Goal: Information Seeking & Learning: Learn about a topic

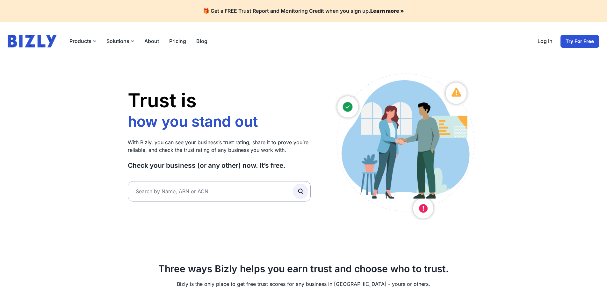
click at [552, 42] on link "Log in" at bounding box center [544, 41] width 25 height 13
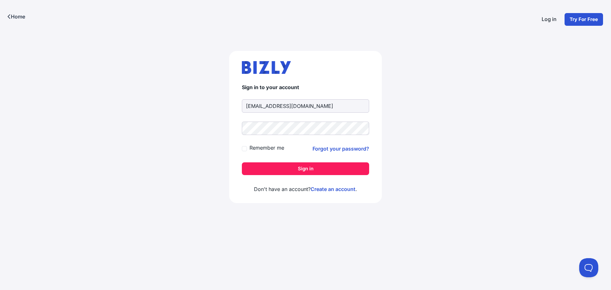
click at [298, 170] on button "Sign in" at bounding box center [305, 168] width 127 height 13
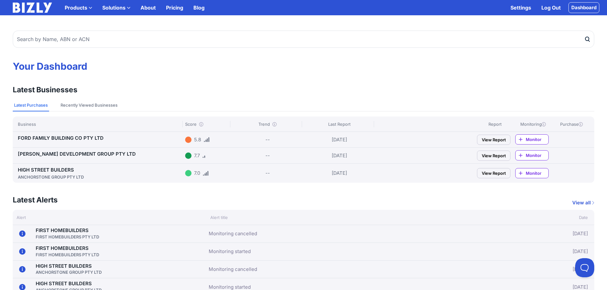
click at [67, 170] on link "HIGH STREET BUILDERS ANCHORSTONE GROUP PTY LTD" at bounding box center [100, 173] width 165 height 13
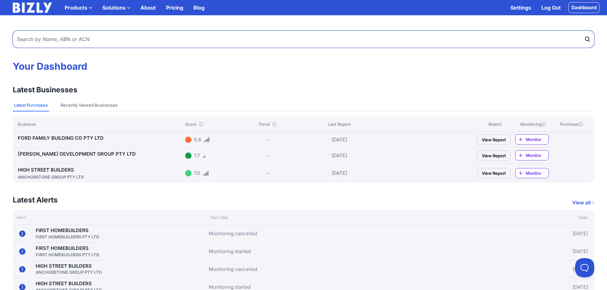
click at [71, 42] on input "text" at bounding box center [303, 39] width 581 height 17
type input "trio homes"
click at [584, 31] on button "submit" at bounding box center [589, 39] width 10 height 17
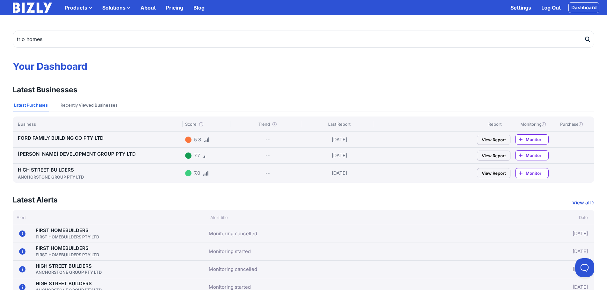
click at [590, 39] on button "submit" at bounding box center [589, 39] width 10 height 17
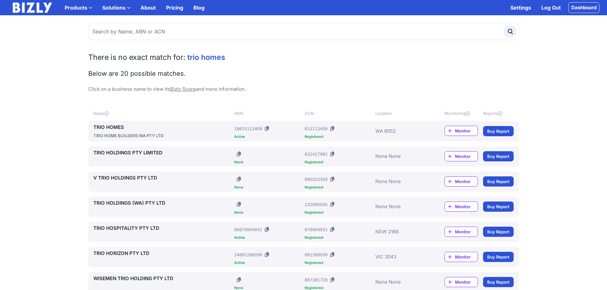
click at [118, 128] on link "TRIO HOMES" at bounding box center [162, 128] width 139 height 8
